Goal: Task Accomplishment & Management: Complete application form

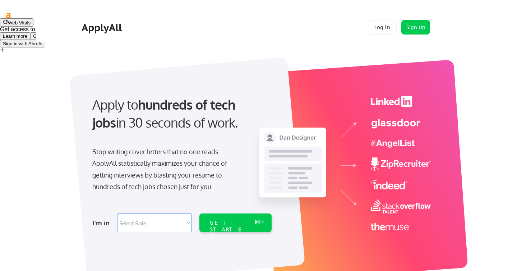
click at [143, 217] on select "Select Role Software Engineering Product Management Customer Success Sales UI/U…" at bounding box center [154, 222] width 75 height 19
select select ""marketing___comms""
click at [117, 213] on select "Select Role Software Engineering Product Management Customer Success Sales UI/U…" at bounding box center [154, 222] width 75 height 19
select select ""marketing___comms""
click at [225, 227] on div "GET STARTED" at bounding box center [229, 222] width 46 height 19
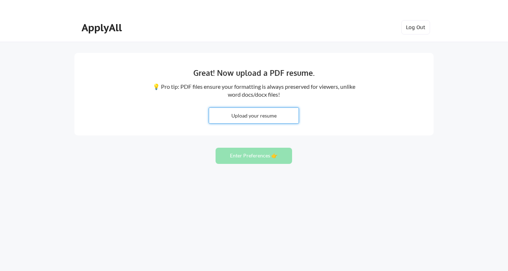
click at [258, 114] on input "file" at bounding box center [253, 115] width 89 height 15
type input "C:\fakepath\Dorota_Jastrzebska_CV.pdf"
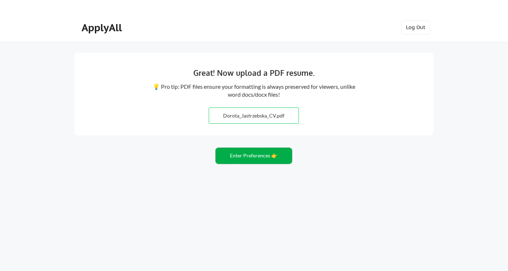
click at [254, 154] on button "Enter Preferences 👉" at bounding box center [253, 156] width 76 height 16
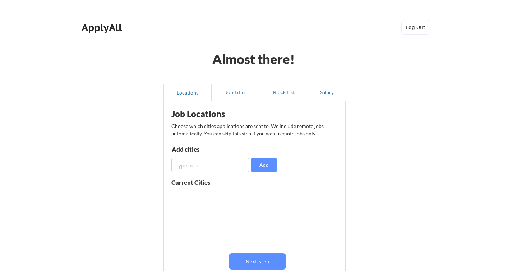
click at [241, 163] on input "input" at bounding box center [210, 165] width 78 height 14
type input "[GEOGRAPHIC_DATA]"
click at [265, 167] on button "Add" at bounding box center [263, 165] width 25 height 14
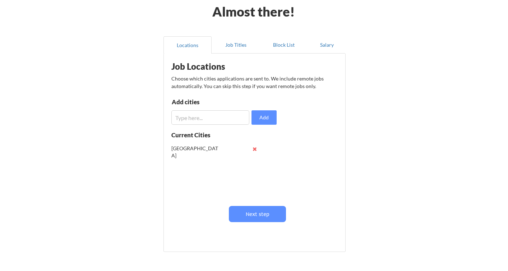
scroll to position [52, 0]
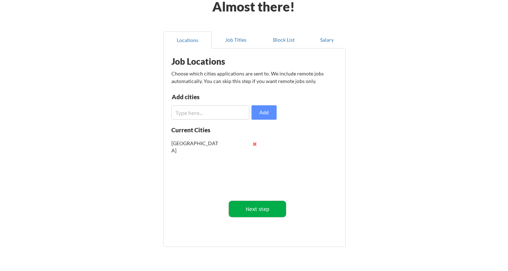
click at [269, 214] on button "Next step" at bounding box center [257, 209] width 57 height 16
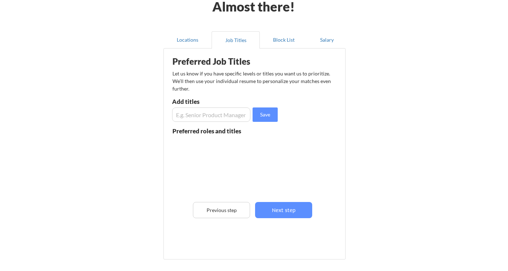
click at [218, 112] on input "input" at bounding box center [211, 114] width 78 height 14
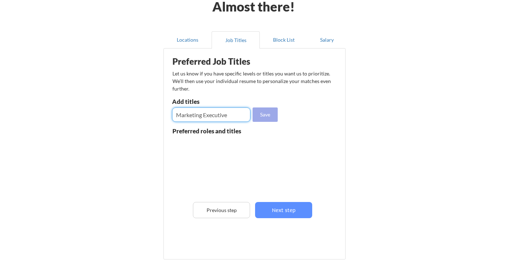
type input "Marketing Executive"
click at [271, 116] on button "Save" at bounding box center [264, 114] width 25 height 14
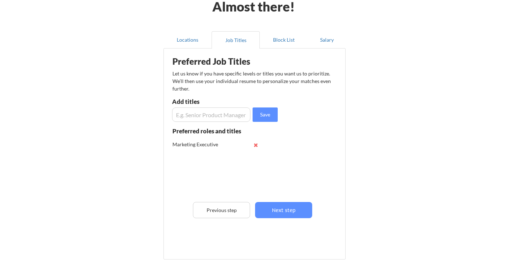
click at [241, 114] on input "input" at bounding box center [211, 114] width 78 height 14
type input "Marketing Specialist"
click at [271, 117] on button "Save" at bounding box center [264, 114] width 25 height 14
click at [252, 107] on button "Save" at bounding box center [264, 114] width 25 height 14
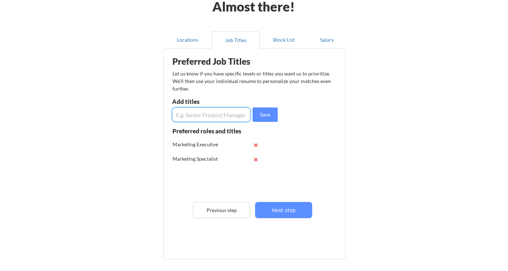
click at [239, 114] on input "input" at bounding box center [211, 114] width 78 height 14
type input "Marketing Manager"
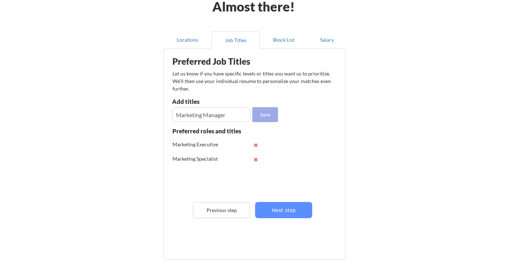
click at [270, 115] on button "Save" at bounding box center [264, 114] width 25 height 14
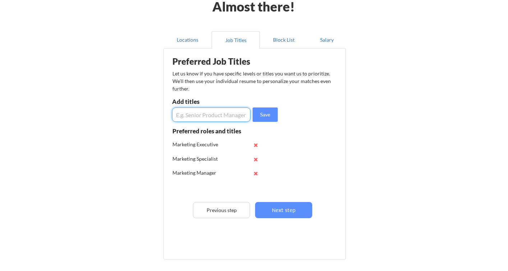
click at [238, 113] on input "input" at bounding box center [211, 114] width 78 height 14
type input "B2B Marketing Manager"
click at [265, 113] on button "Save" at bounding box center [264, 114] width 25 height 14
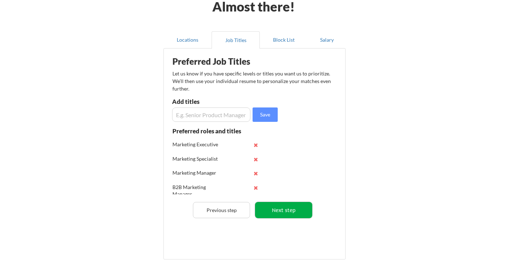
click at [294, 210] on button "Next step" at bounding box center [283, 210] width 57 height 16
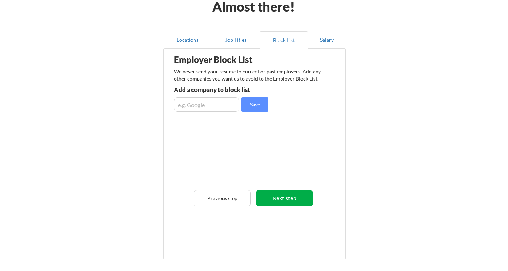
click at [286, 199] on button "Next step" at bounding box center [284, 198] width 57 height 16
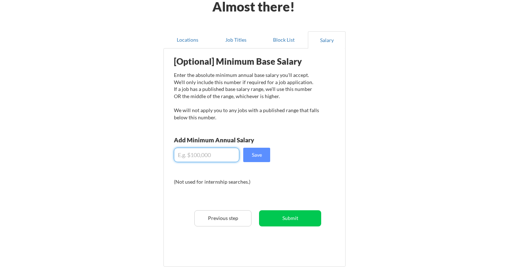
click at [221, 151] on input "input" at bounding box center [206, 155] width 65 height 14
type input "$30,000"
click at [261, 156] on button "Save" at bounding box center [256, 155] width 27 height 14
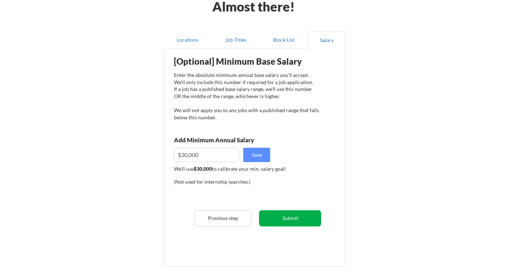
click at [305, 220] on button "Submit" at bounding box center [290, 218] width 62 height 16
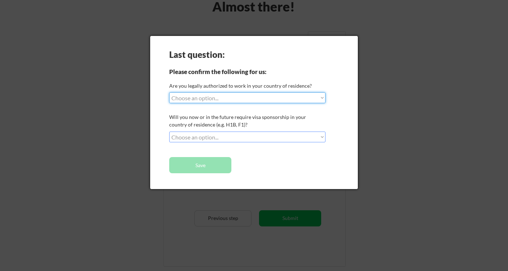
click at [209, 95] on select "Choose an option... Yes, I am a US Citizen Yes, I am a Canadian Citizen Yes, I …" at bounding box center [247, 97] width 156 height 11
click at [169, 92] on select "Choose an option... Yes, I am a US Citizen Yes, I am a Canadian Citizen Yes, I …" at bounding box center [247, 97] width 156 height 11
click at [238, 101] on select "Choose an option... Yes, I am a US Citizen Yes, I am a Canadian Citizen Yes, I …" at bounding box center [247, 97] width 156 height 11
select select ""no__i_am_not__yet__authorized""
click at [169, 92] on select "Choose an option... Yes, I am a US Citizen Yes, I am a Canadian Citizen Yes, I …" at bounding box center [247, 97] width 156 height 11
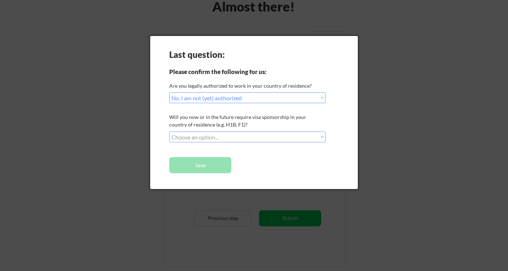
click at [256, 136] on select "Choose an option... No, I will not need sponsorship Yes, I will need sponsorship" at bounding box center [247, 136] width 156 height 11
select select ""no__i_will_not_need_sponsorship""
click at [169, 131] on select "Choose an option... No, I will not need sponsorship Yes, I will need sponsorship" at bounding box center [247, 136] width 156 height 11
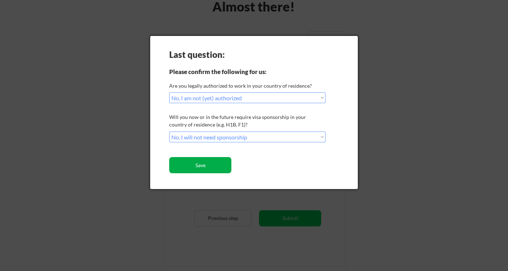
click at [220, 167] on button "Save" at bounding box center [200, 165] width 62 height 16
